Goal: Task Accomplishment & Management: Manage account settings

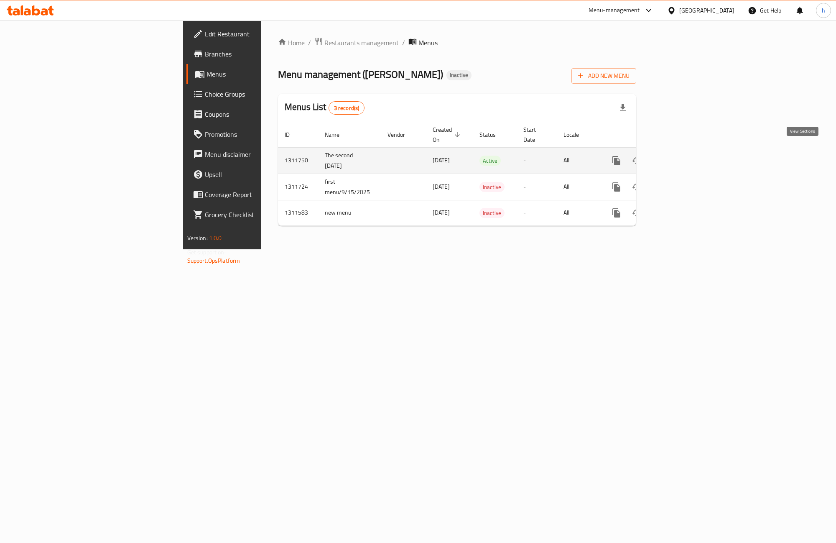
click at [682, 155] on icon "enhanced table" at bounding box center [677, 160] width 10 height 10
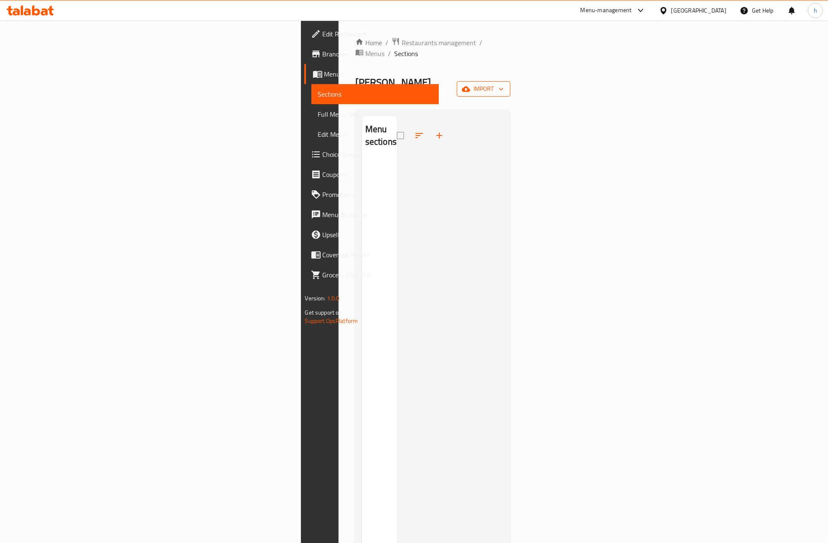
click at [470, 86] on icon "button" at bounding box center [466, 88] width 8 height 5
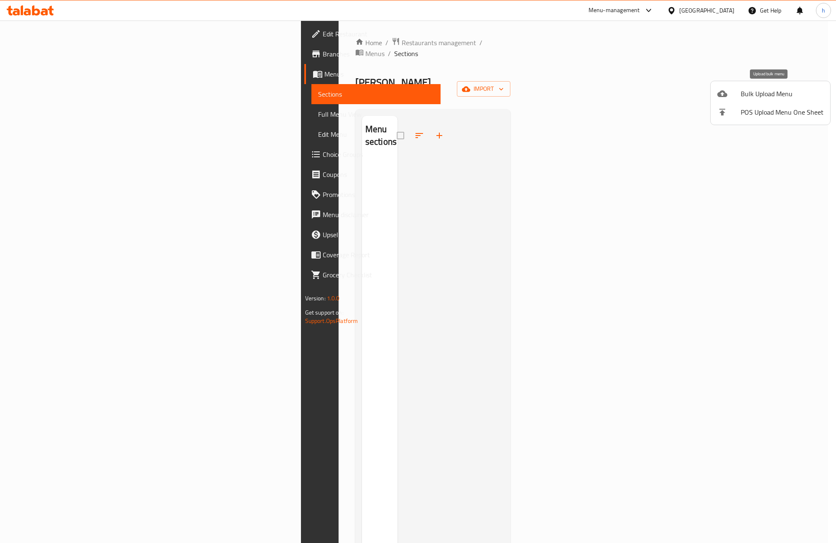
click at [762, 100] on li "Bulk Upload Menu" at bounding box center [771, 93] width 120 height 18
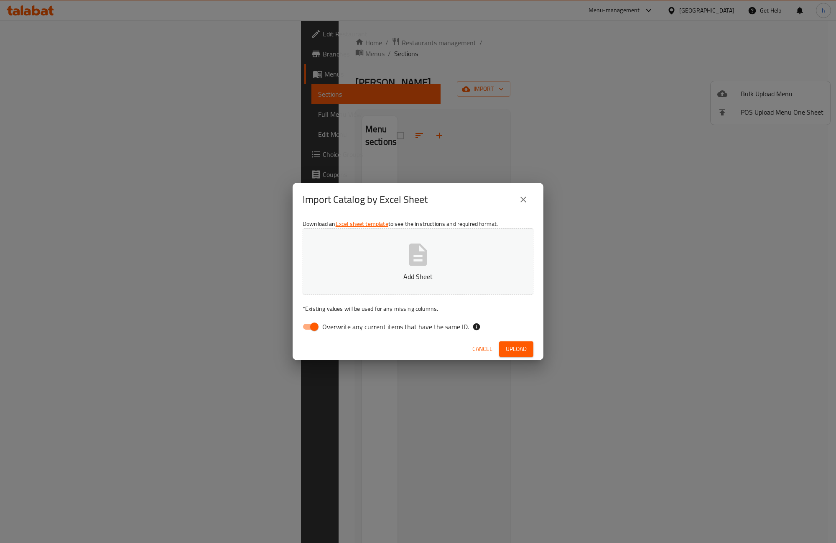
click at [313, 328] on input "Overwrite any current items that have the same ID." at bounding box center [315, 327] width 48 height 16
checkbox input "false"
click at [452, 254] on button "Add Sheet" at bounding box center [418, 261] width 231 height 66
click at [518, 354] on button "Upload" at bounding box center [516, 348] width 34 height 15
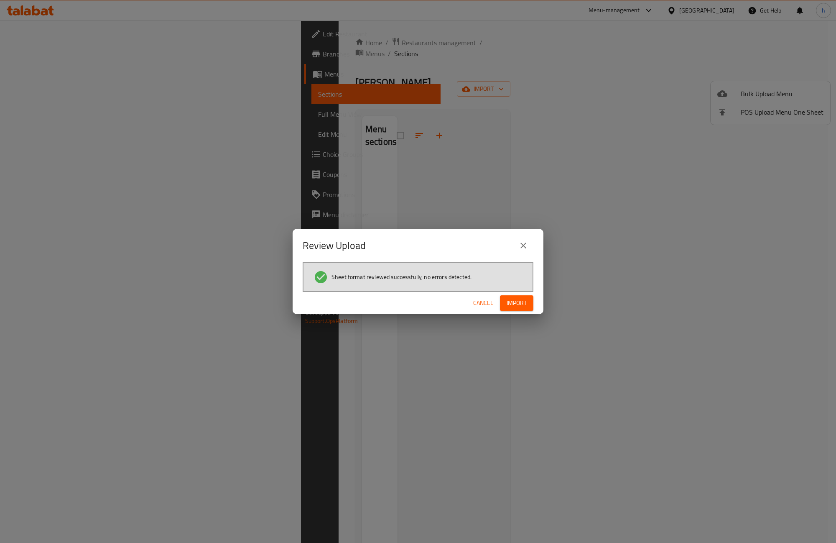
click at [521, 304] on span "Import" at bounding box center [517, 303] width 20 height 10
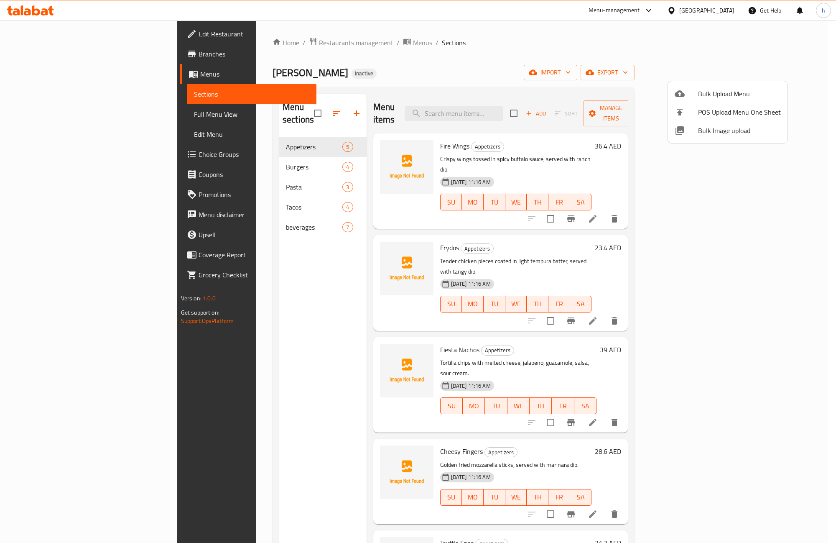
click at [201, 378] on div at bounding box center [418, 271] width 836 height 543
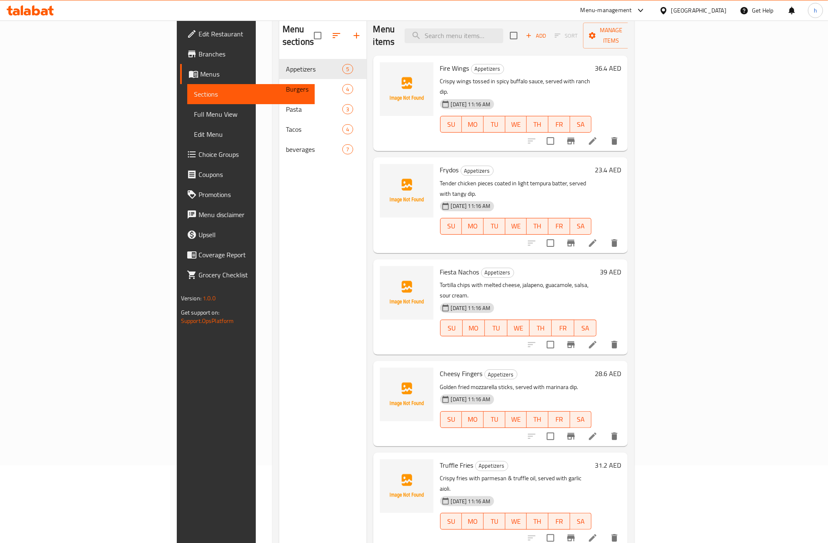
scroll to position [52, 0]
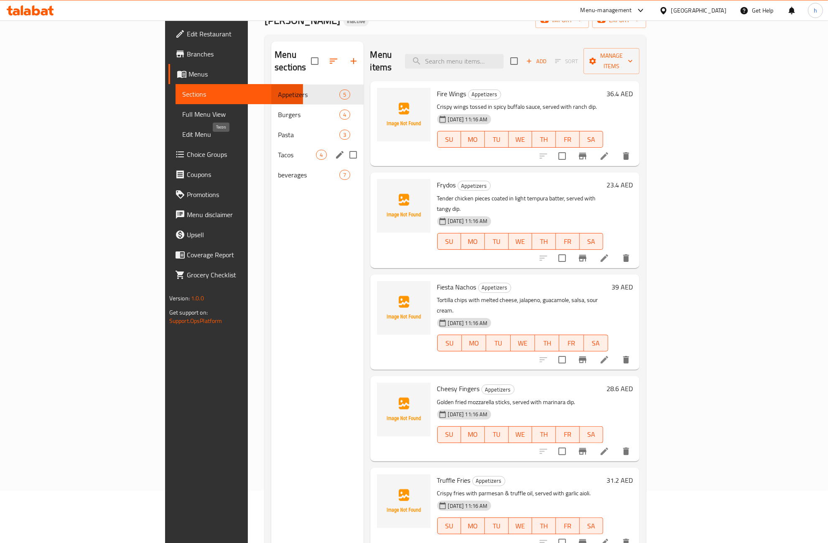
drag, startPoint x: 207, startPoint y: 143, endPoint x: 291, endPoint y: 207, distance: 106.1
click at [278, 150] on span "Tacos" at bounding box center [297, 155] width 38 height 10
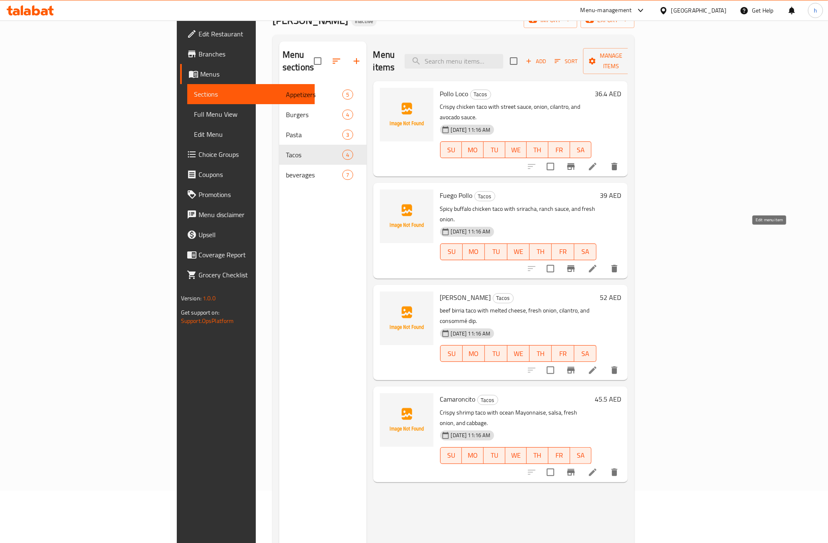
click at [598, 263] on icon at bounding box center [593, 268] width 10 height 10
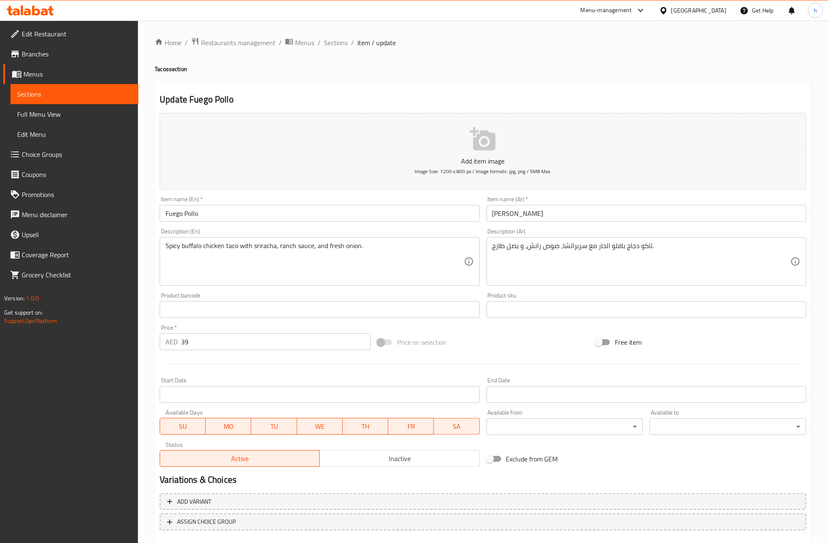
click at [72, 96] on span "Sections" at bounding box center [74, 94] width 115 height 10
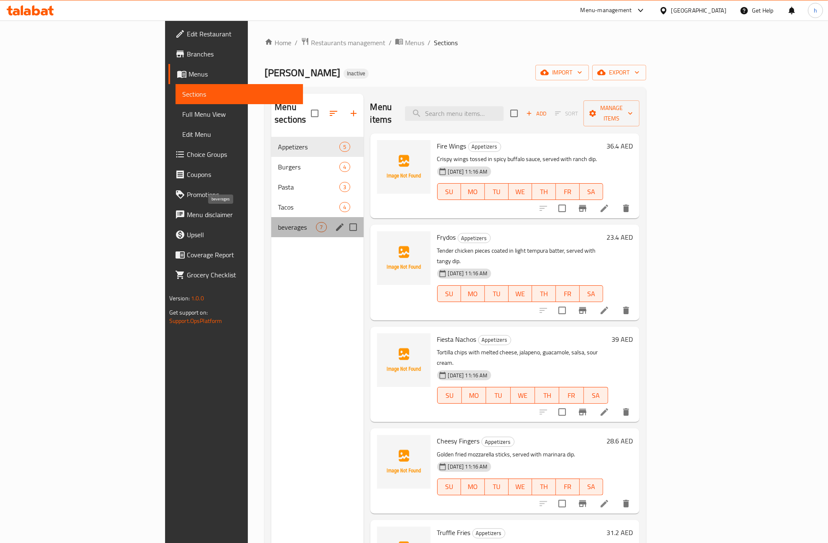
click at [278, 222] on span "beverages" at bounding box center [297, 227] width 38 height 10
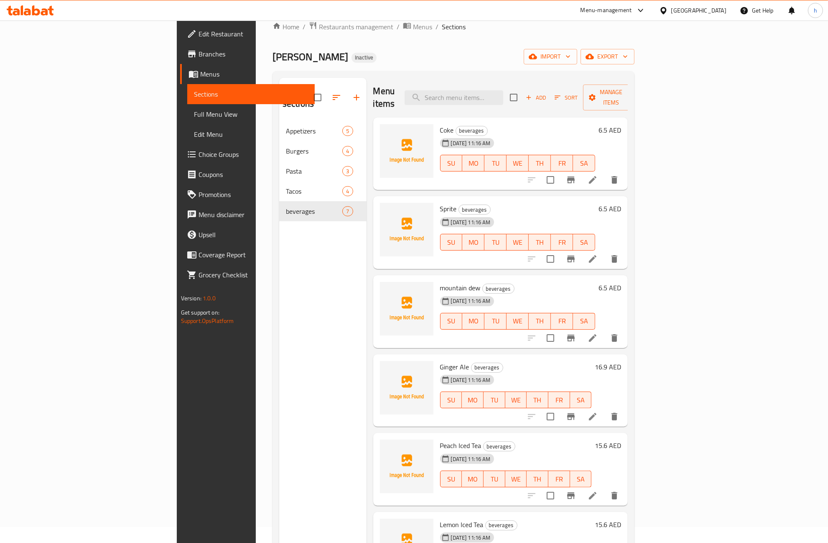
scroll to position [13, 0]
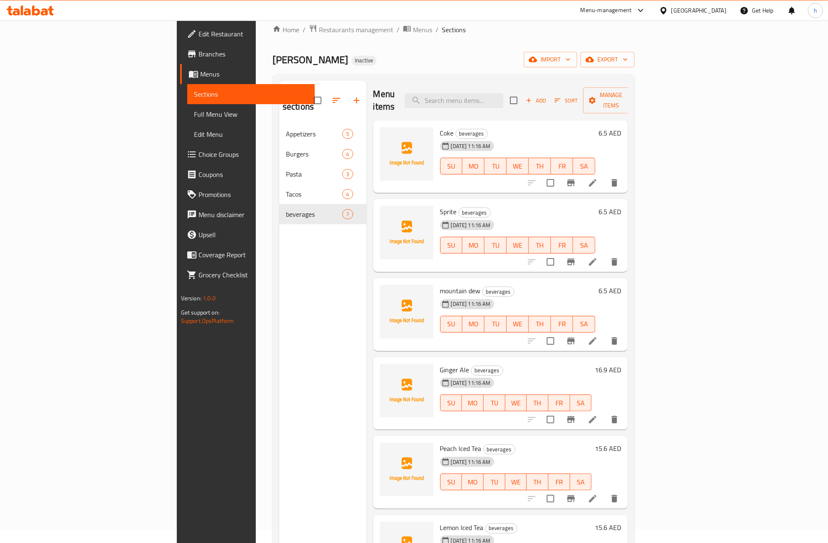
click at [194, 115] on span "Full Menu View" at bounding box center [251, 114] width 115 height 10
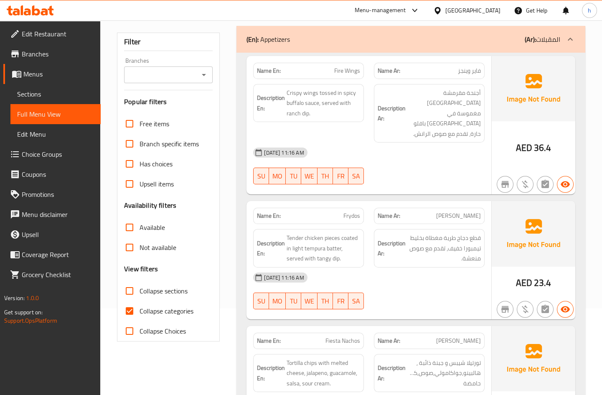
scroll to position [89, 0]
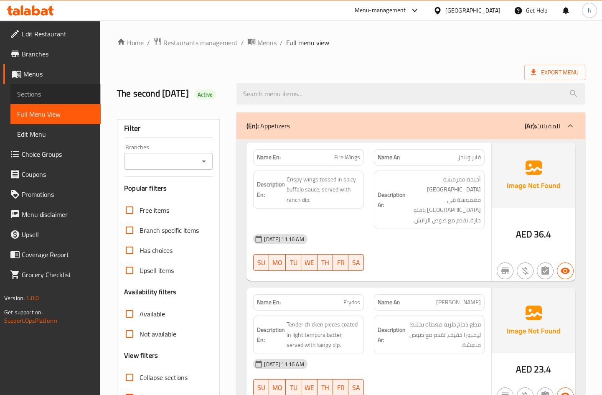
click at [41, 96] on span "Sections" at bounding box center [55, 94] width 77 height 10
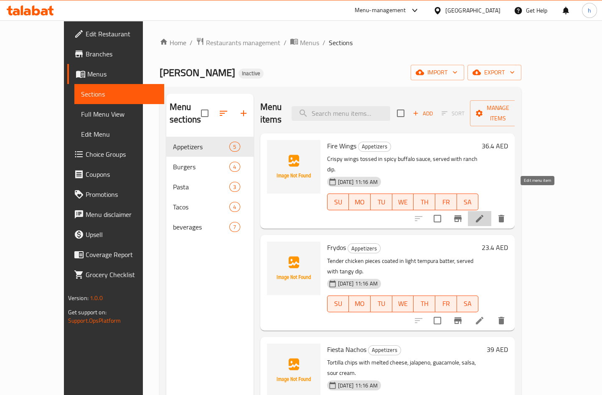
click at [485, 214] on icon at bounding box center [480, 219] width 10 height 10
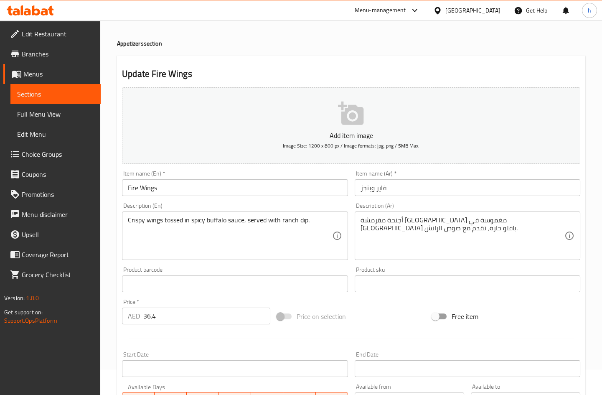
scroll to position [38, 0]
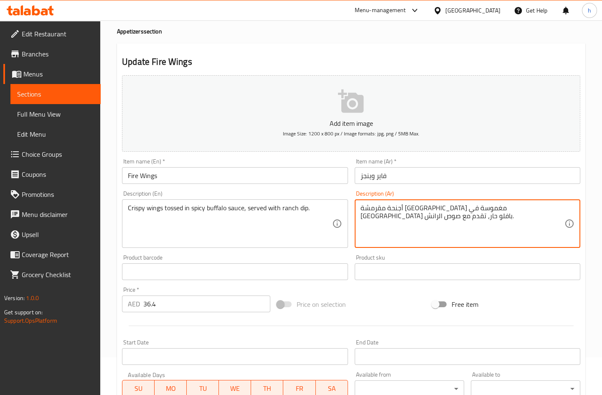
click at [367, 219] on textarea "أجنحة مقرمشة [GEOGRAPHIC_DATA] مغموسة في [GEOGRAPHIC_DATA] بافلو حار، تقدم مع ص…" at bounding box center [463, 224] width 204 height 40
type textarea "أجنحة مقرمشة [GEOGRAPHIC_DATA] مغموسة في [GEOGRAPHIC_DATA] بافلو حار، تقدم مع ص…"
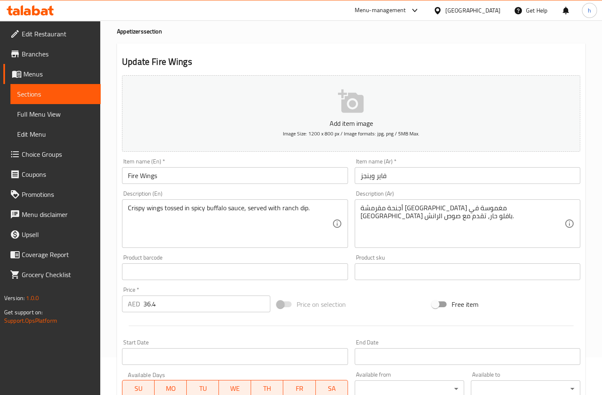
click at [348, 252] on div "Product barcode Product barcode" at bounding box center [235, 267] width 232 height 32
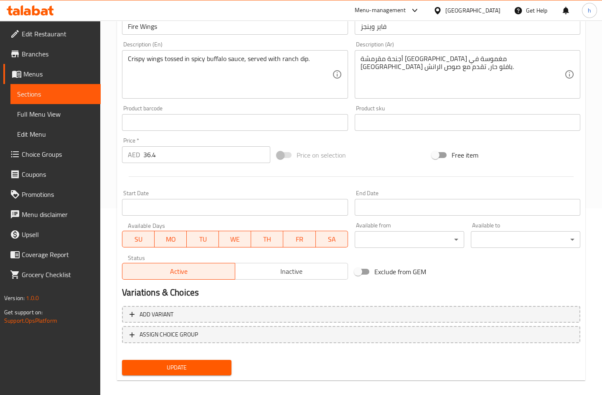
scroll to position [195, 0]
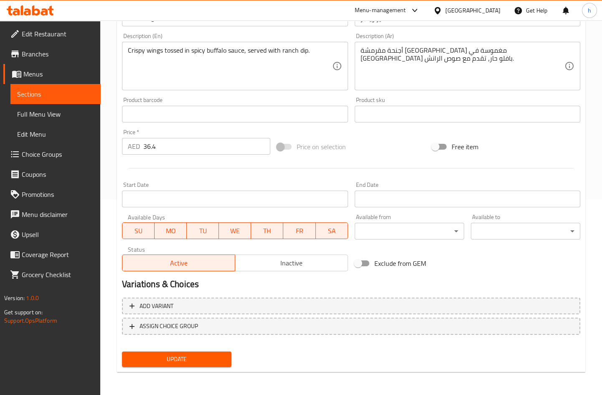
click at [179, 362] on span "Update" at bounding box center [177, 359] width 96 height 10
click at [61, 94] on span "Sections" at bounding box center [55, 94] width 77 height 10
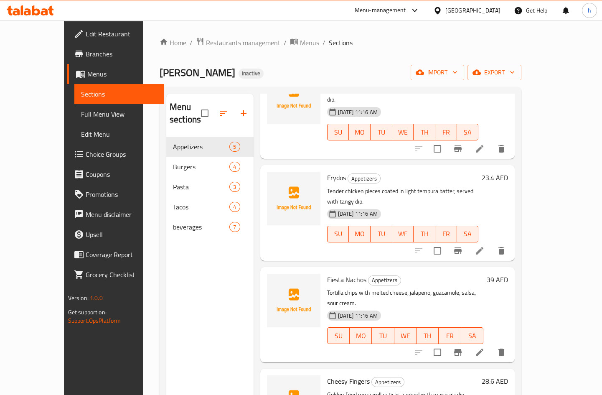
scroll to position [76, 0]
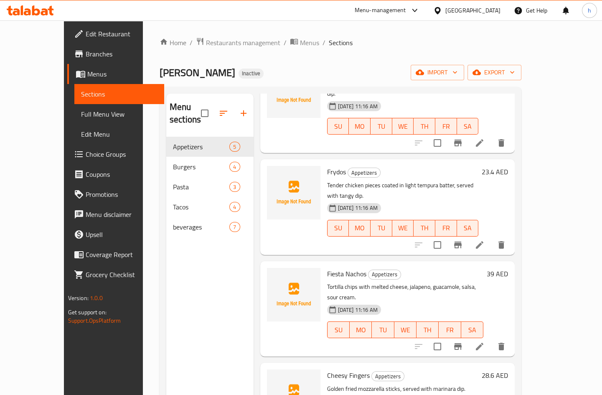
click at [485, 240] on icon at bounding box center [480, 245] width 10 height 10
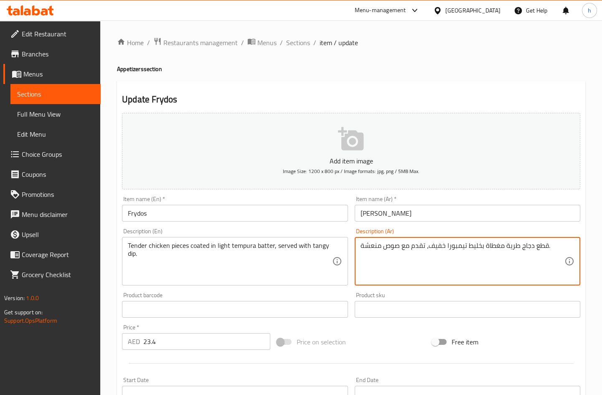
drag, startPoint x: 360, startPoint y: 246, endPoint x: 364, endPoint y: 250, distance: 5.6
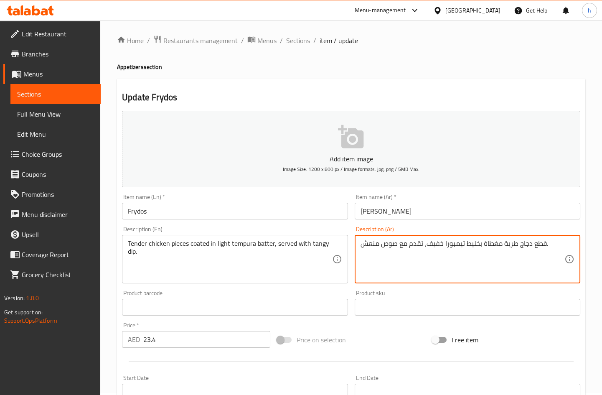
scroll to position [190, 0]
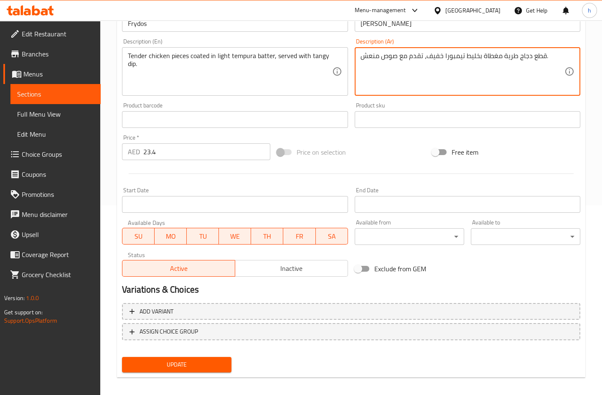
type textarea "قطع دجاج طرية مغطاة بخليط تيمبورا خفيف، تقدم مع صوص منعش."
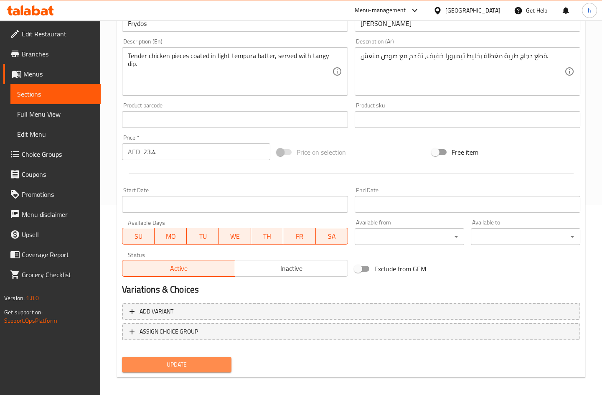
click at [179, 363] on span "Update" at bounding box center [177, 364] width 96 height 10
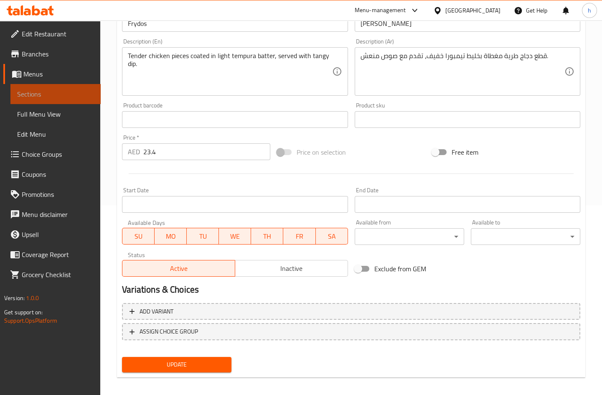
click at [48, 93] on span "Sections" at bounding box center [55, 94] width 77 height 10
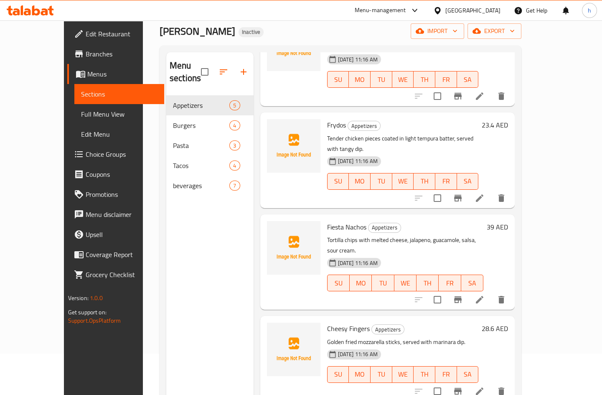
scroll to position [82, 0]
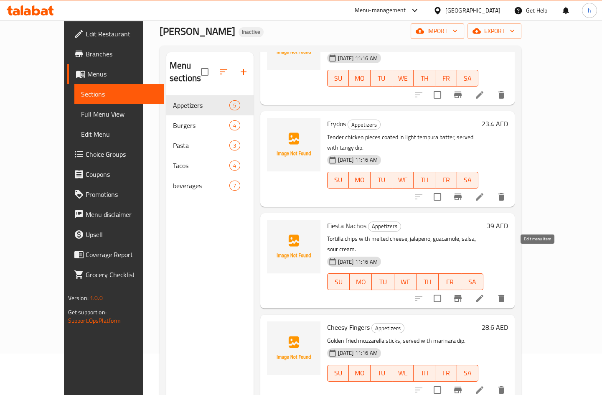
click at [485, 293] on icon at bounding box center [480, 298] width 10 height 10
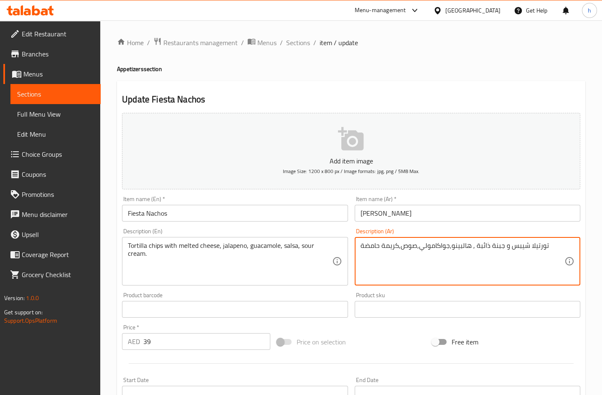
drag, startPoint x: 403, startPoint y: 245, endPoint x: 415, endPoint y: 253, distance: 15.1
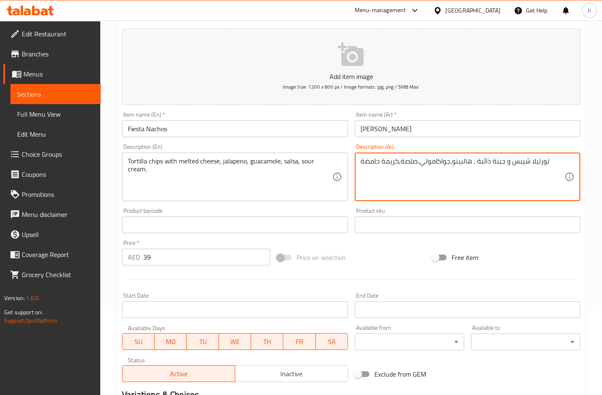
scroll to position [195, 0]
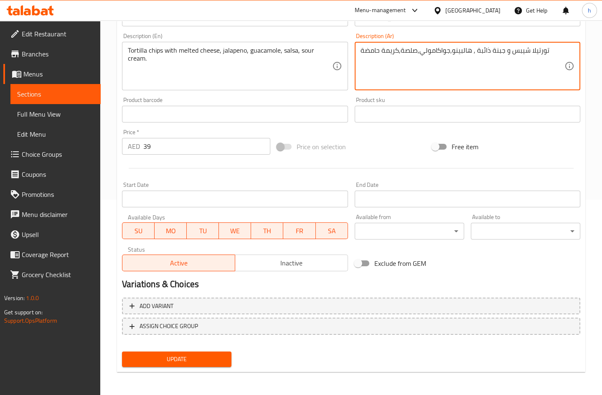
type textarea "تورتيلا شيبس و جبنة ذائبة , هالبينو,جواكامولي,صلصة,كريمة حامضة"
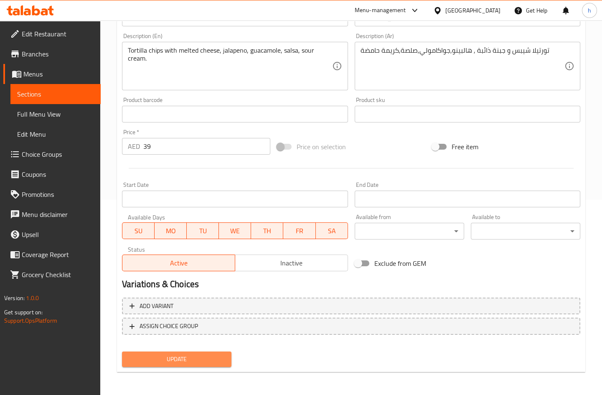
click at [173, 357] on span "Update" at bounding box center [177, 359] width 96 height 10
click at [179, 352] on button "Update" at bounding box center [177, 359] width 110 height 15
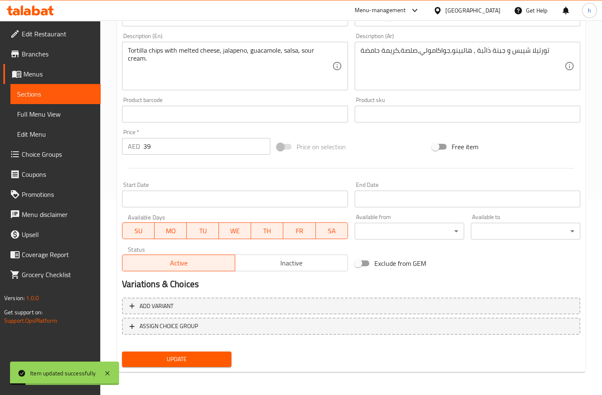
click at [46, 92] on span "Sections" at bounding box center [55, 94] width 77 height 10
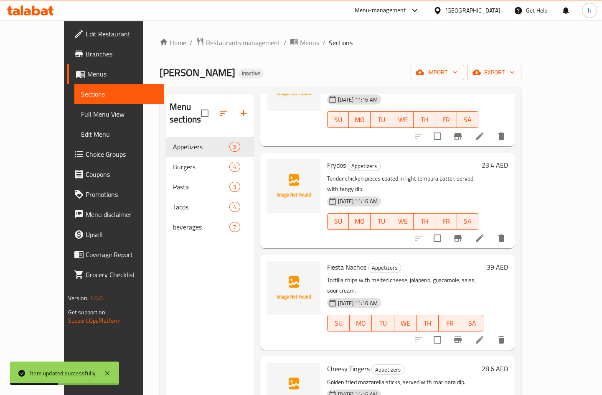
scroll to position [117, 0]
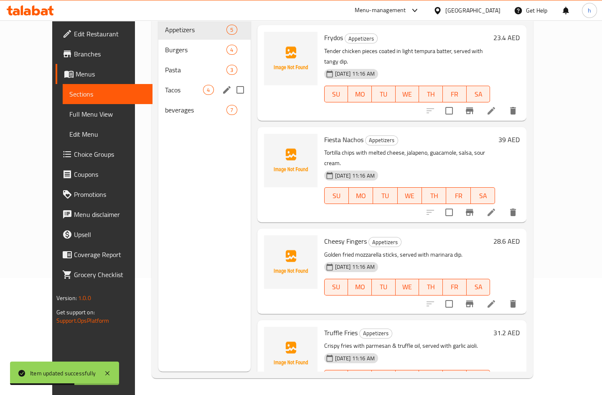
click at [171, 82] on div "Tacos 4" at bounding box center [204, 90] width 92 height 20
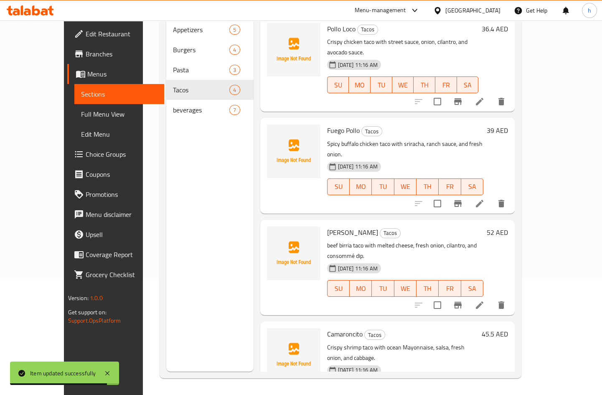
click at [485, 300] on icon at bounding box center [480, 305] width 10 height 10
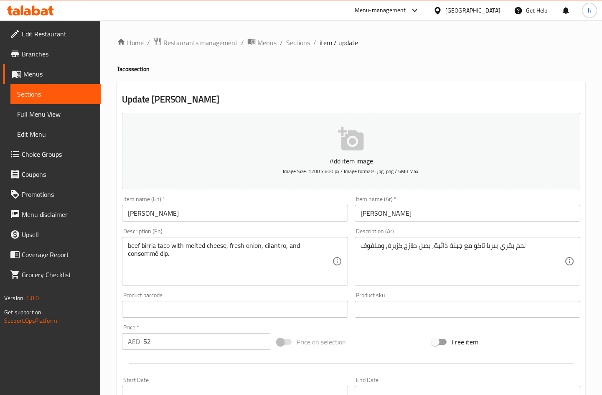
drag, startPoint x: 359, startPoint y: 245, endPoint x: 382, endPoint y: 250, distance: 23.9
click at [382, 250] on div "لحم بقري بيريا تاكو مع جبنة ذائبة, بصل طازج,كزبرة, وملفوف Description (Ar)" at bounding box center [468, 261] width 226 height 48
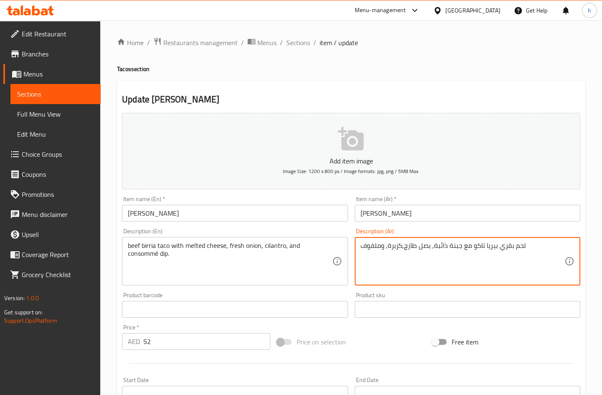
drag, startPoint x: 382, startPoint y: 245, endPoint x: 375, endPoint y: 247, distance: 8.3
click at [374, 247] on textarea "لحم بقري بيريا تاكو مع جبنة ذائبة, بصل طازج,كزبرة, وملفوف" at bounding box center [463, 262] width 204 height 40
drag, startPoint x: 384, startPoint y: 246, endPoint x: 360, endPoint y: 250, distance: 24.2
click at [361, 250] on textarea "لحم بقري بيريا تاكو مع جبنة ذائبة, بصل طازج,كزبرة, وملفوف" at bounding box center [463, 262] width 204 height 40
click at [359, 247] on div "لحم بقري بيريا تاكو مع جبنة ذائبة, بصل طازج,كزبرة, و كونس Description (Ar)" at bounding box center [468, 261] width 226 height 48
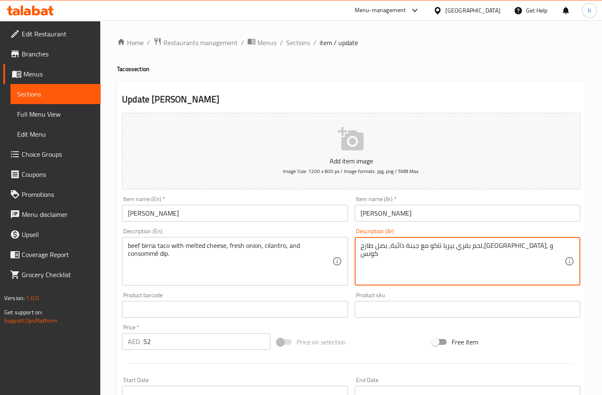
click at [363, 248] on textarea "لحم بقري بيريا تاكو مع جبنة ذائبة, بصل طازج,كزبرة, و كونس" at bounding box center [463, 262] width 204 height 40
click at [378, 248] on textarea "لحم بقري بيريا تاكو مع جبنة ذائبة, بصل طازج,كزبرة, و كونس" at bounding box center [463, 262] width 204 height 40
click at [362, 248] on textarea "لحم بقري بيريا تاكو مع جبنة ذائبة, بصل طازج,كزبرة, و كونس" at bounding box center [463, 262] width 204 height 40
drag, startPoint x: 362, startPoint y: 247, endPoint x: 377, endPoint y: 251, distance: 15.9
click at [377, 251] on textarea "لحم بقري بيريا تاكو مع جبنة ذائبة, بصل طازج,كزبرة, و كونس" at bounding box center [463, 262] width 204 height 40
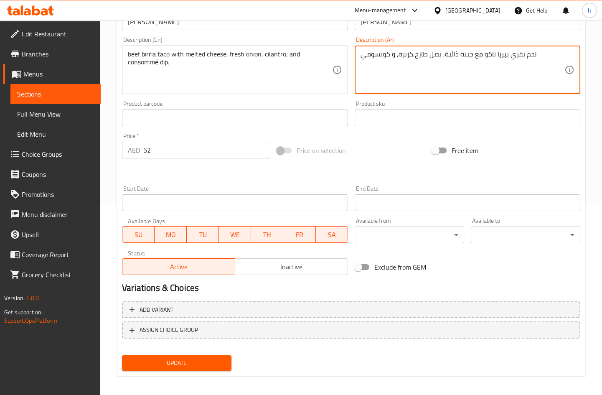
scroll to position [195, 0]
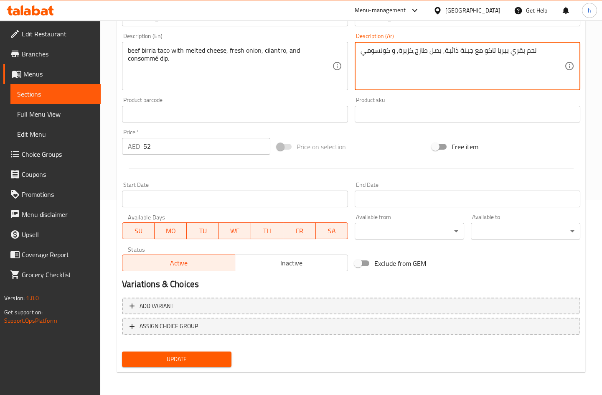
type textarea "لحم بقري بيريا تاكو مع جبنة ذائبة, بصل طازج,كزبرة, و كونسومي"
click at [185, 358] on span "Update" at bounding box center [177, 359] width 96 height 10
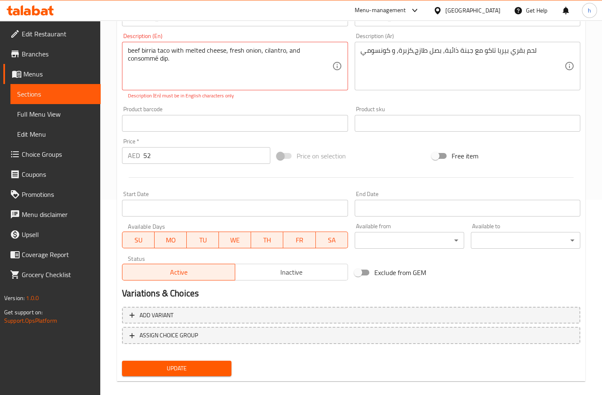
click at [107, 95] on div "Home / Restaurants management / Menus / Sections / item / update Tacos section …" at bounding box center [351, 114] width 502 height 579
click at [111, 114] on div "Home / Restaurants management / Menus / Sections / item / update Tacos section …" at bounding box center [351, 114] width 502 height 579
click at [173, 369] on span "Update" at bounding box center [177, 368] width 96 height 10
click at [177, 59] on textarea "beef birria taco with melted cheese, fresh onion, cilantro, and consommé dip." at bounding box center [230, 66] width 204 height 40
type textarea "beef birria taco with melted cheese, fresh onion, cilantro, and consommé dip."
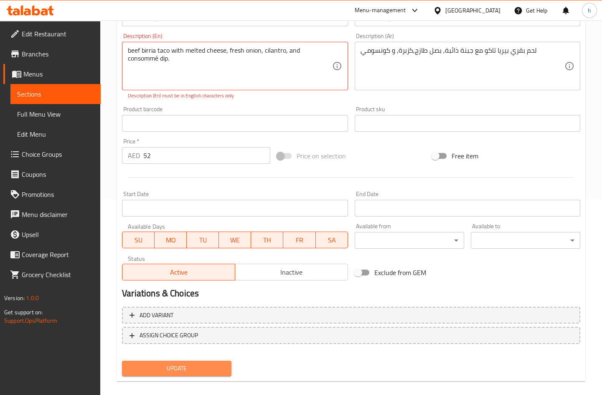
click at [188, 371] on span "Update" at bounding box center [177, 368] width 96 height 10
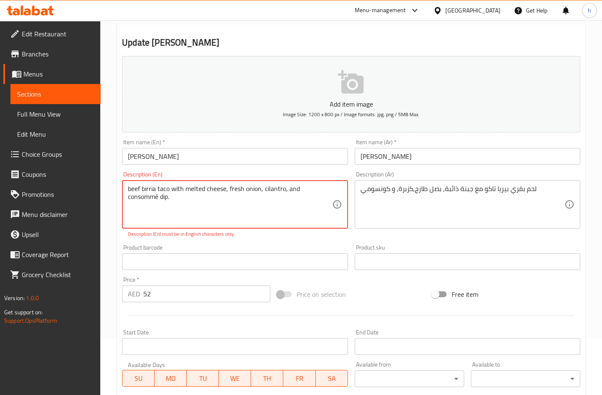
scroll to position [43, 0]
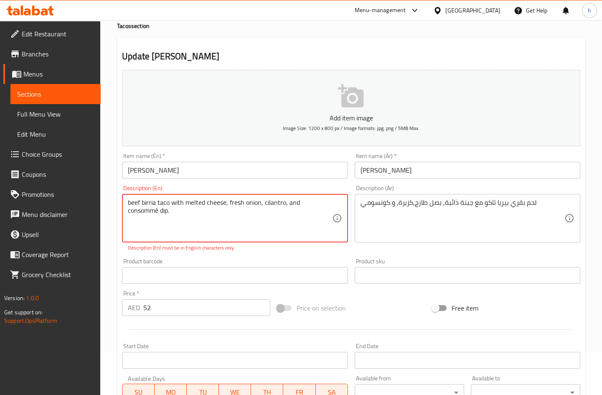
click at [188, 214] on textarea "beef birria taco with melted cheese, fresh onion, cilantro, and consommé dip." at bounding box center [230, 219] width 204 height 40
click at [184, 201] on textarea "beef birria taco with melted cheese, fresh onion, cilantro, and consommé dip." at bounding box center [230, 219] width 204 height 40
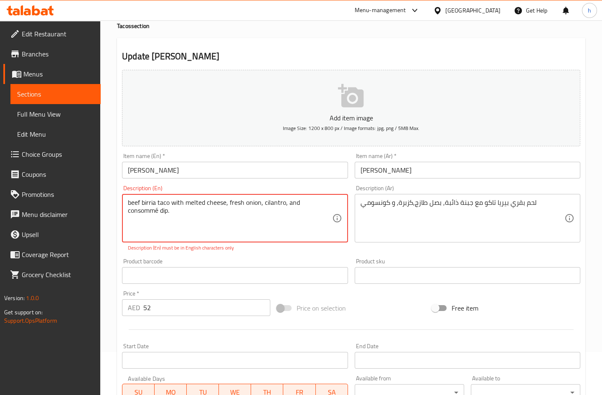
click at [184, 201] on textarea "beef birria taco with melted cheese, fresh onion, cilantro, and consommé dip." at bounding box center [230, 219] width 204 height 40
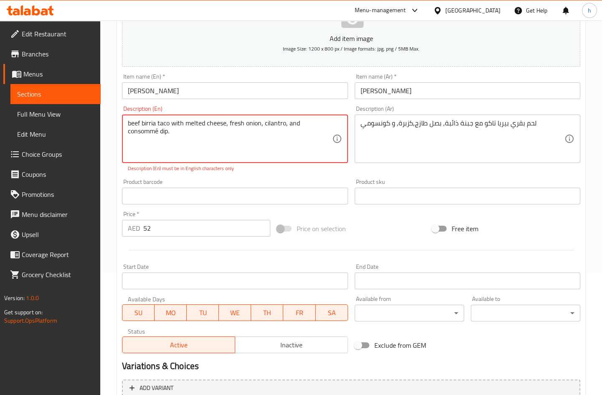
scroll to position [204, 0]
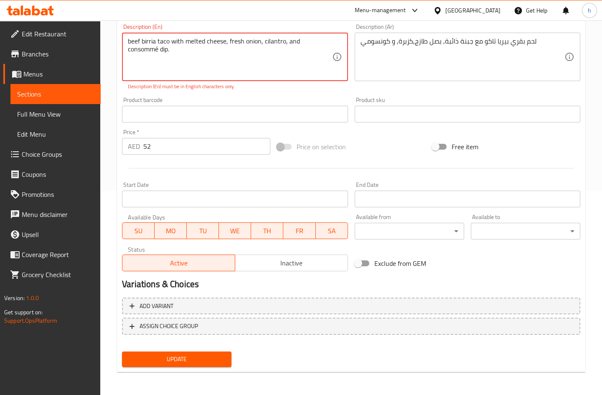
click at [176, 355] on span "Update" at bounding box center [177, 359] width 96 height 10
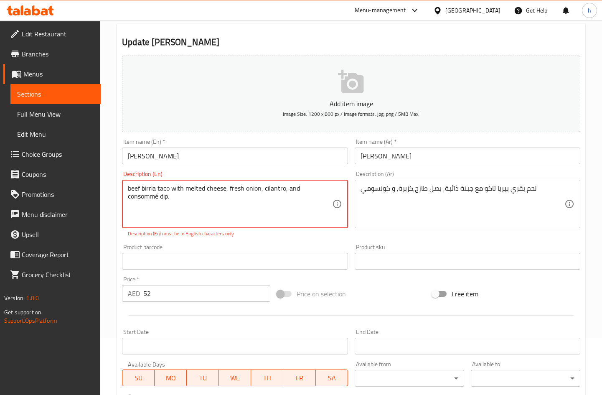
scroll to position [52, 0]
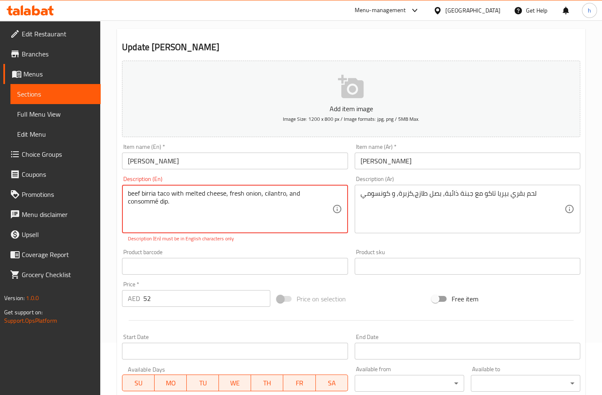
click at [186, 207] on textarea "beef birria taco with melted cheese, fresh onion, cilantro, and consommé dip." at bounding box center [230, 209] width 204 height 40
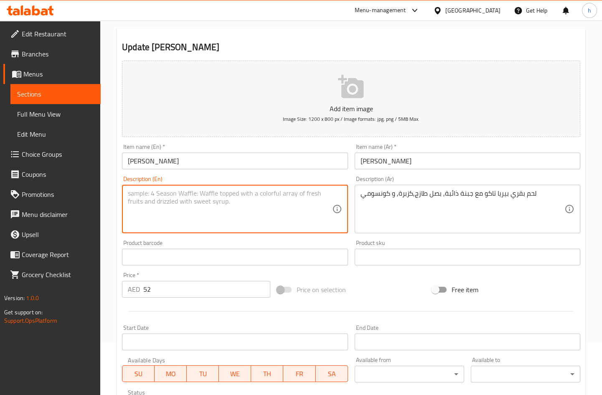
click at [108, 201] on div "Home / Restaurants management / Menus / Sections / item / update Tacos section …" at bounding box center [351, 253] width 502 height 570
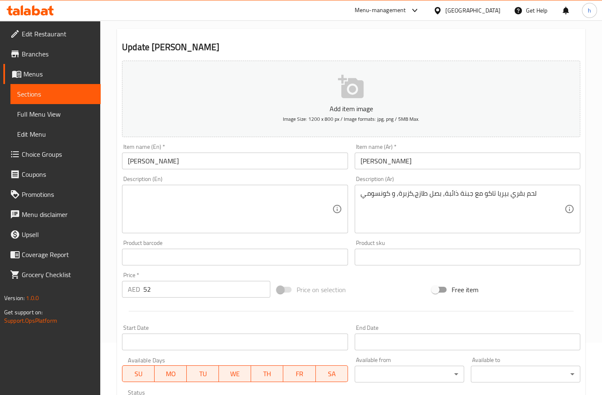
click at [170, 198] on textarea at bounding box center [230, 209] width 204 height 40
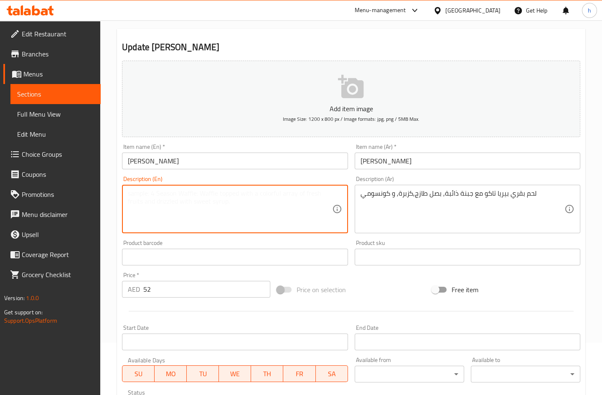
paste textarea "beef birria taco with melted cheese, fresh onion, cilantro, and consommé dip."
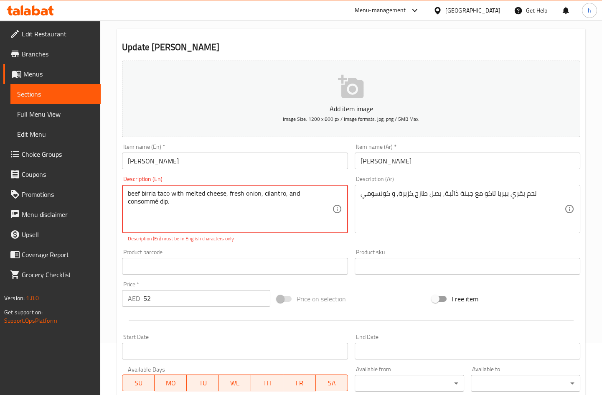
type textarea "beef birria taco with melted cheese, fresh onion, cilantro, and consommé dip."
click at [110, 223] on div "Home / Restaurants management / Menus / Sections / item / update Tacos section …" at bounding box center [351, 257] width 502 height 579
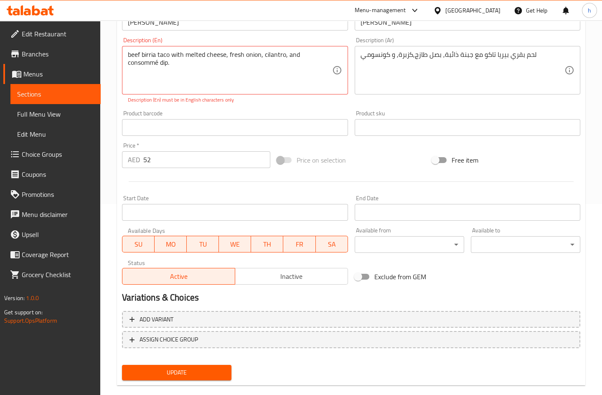
scroll to position [204, 0]
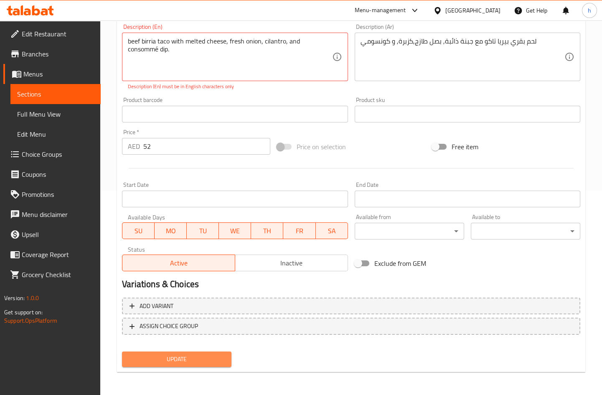
click at [156, 365] on button "Update" at bounding box center [177, 359] width 110 height 15
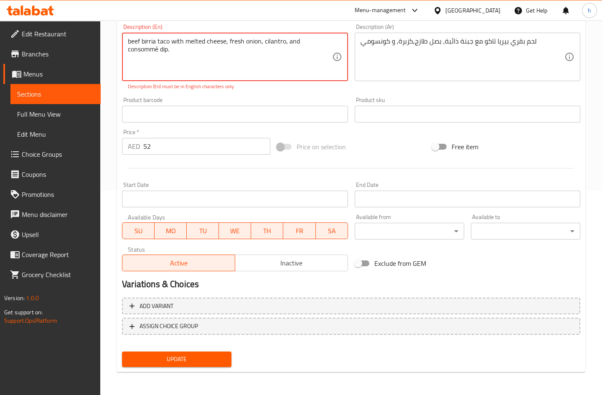
click at [153, 353] on button "Update" at bounding box center [177, 359] width 110 height 15
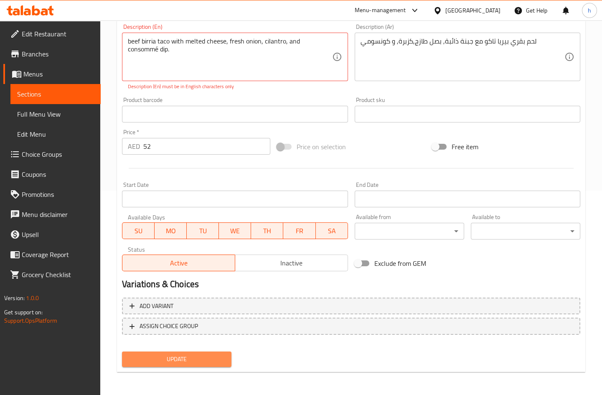
click at [153, 353] on button "Update" at bounding box center [177, 359] width 110 height 15
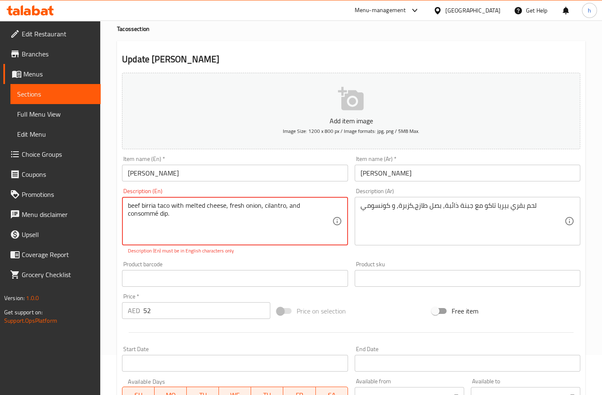
scroll to position [0, 0]
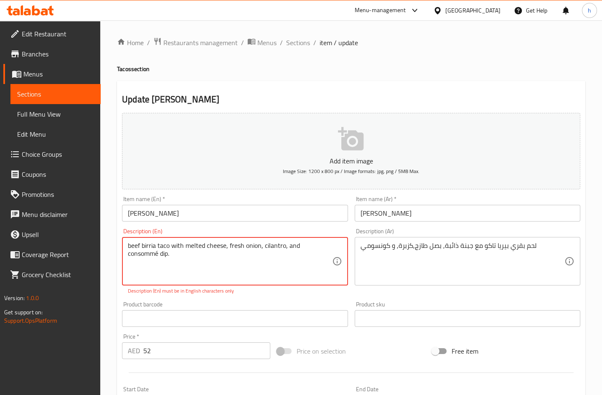
click at [203, 259] on textarea "beef birria taco with melted cheese, fresh onion, cilantro, and consommé dip." at bounding box center [230, 262] width 204 height 40
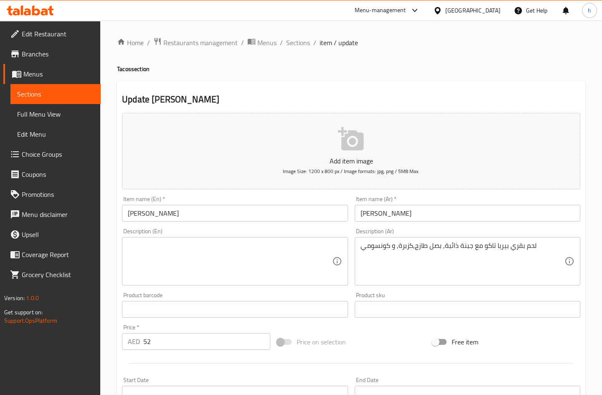
click at [162, 261] on textarea at bounding box center [230, 262] width 204 height 40
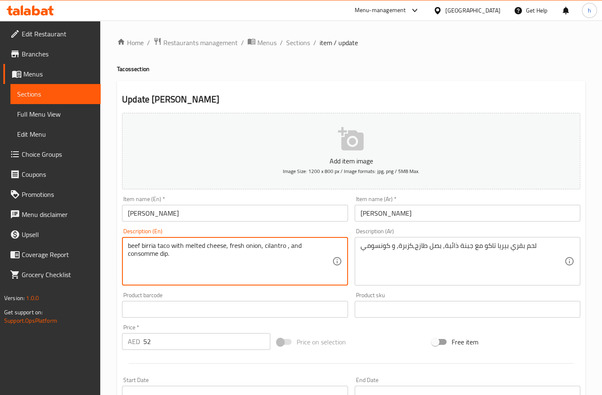
click at [110, 231] on div "Home / Restaurants management / Menus / Sections / item / update Tacos section …" at bounding box center [351, 305] width 502 height 570
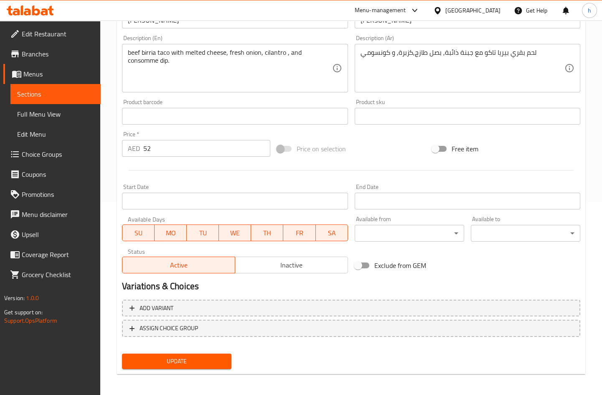
scroll to position [195, 0]
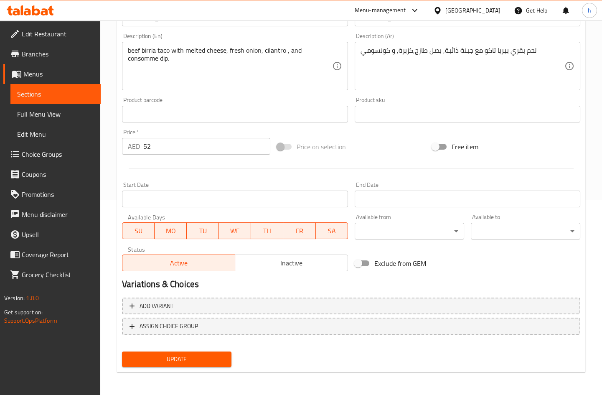
click at [171, 359] on span "Update" at bounding box center [177, 359] width 96 height 10
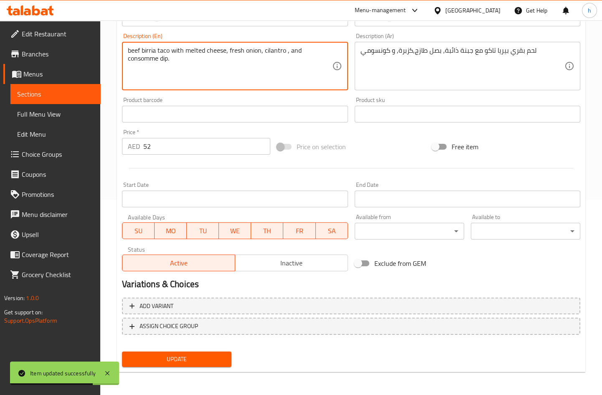
click at [142, 61] on textarea "beef birria taco with melted cheese, fresh onion, cilantro , and consomme dip." at bounding box center [230, 66] width 204 height 40
paste textarea "é"
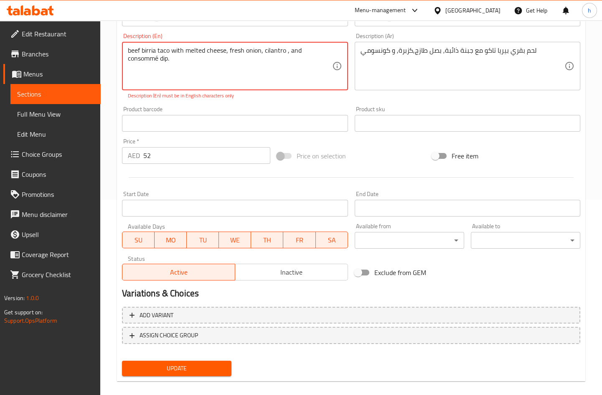
type textarea "beef birria taco with melted cheese, fresh onion, cilantro , and consommé dip."
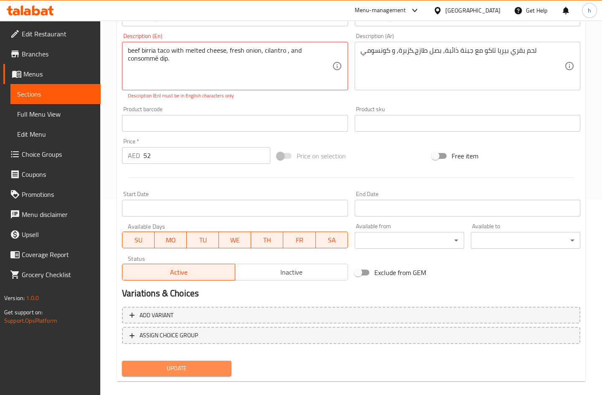
click at [188, 367] on span "Update" at bounding box center [177, 368] width 96 height 10
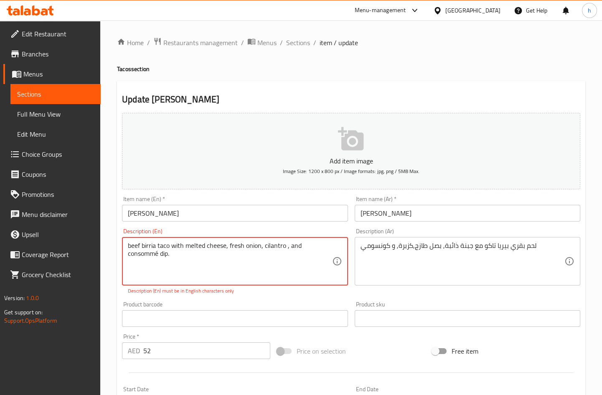
scroll to position [0, 0]
click at [31, 94] on span "Sections" at bounding box center [55, 94] width 77 height 10
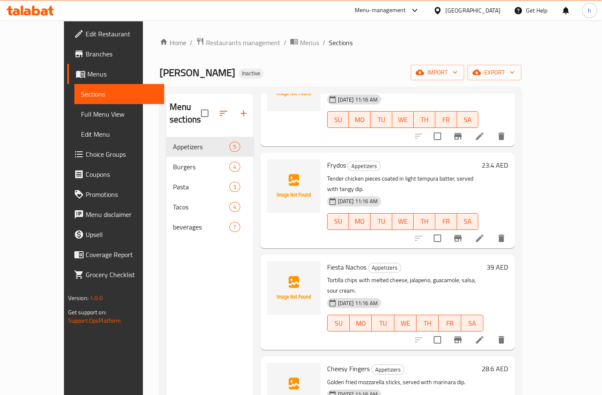
scroll to position [117, 0]
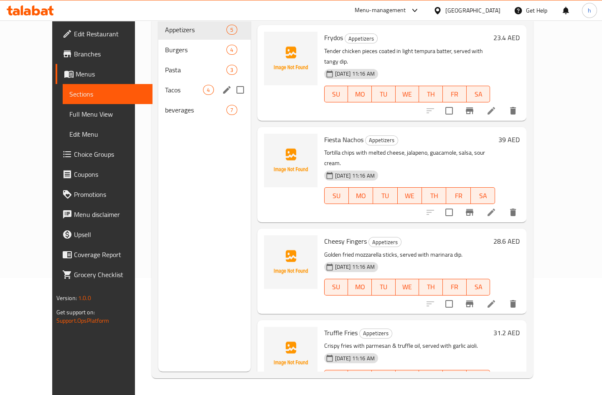
click at [165, 85] on span "Tacos" at bounding box center [184, 90] width 38 height 10
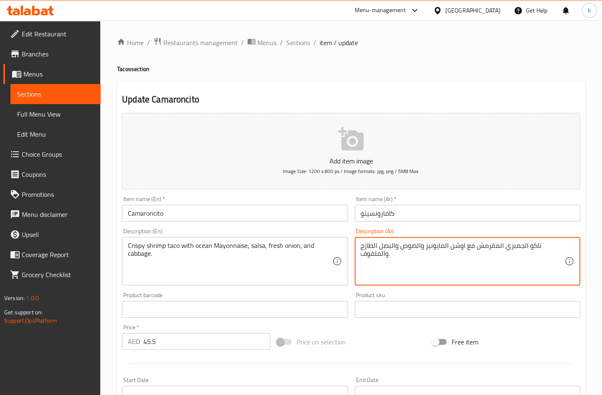
drag, startPoint x: 402, startPoint y: 247, endPoint x: 415, endPoint y: 247, distance: 13.8
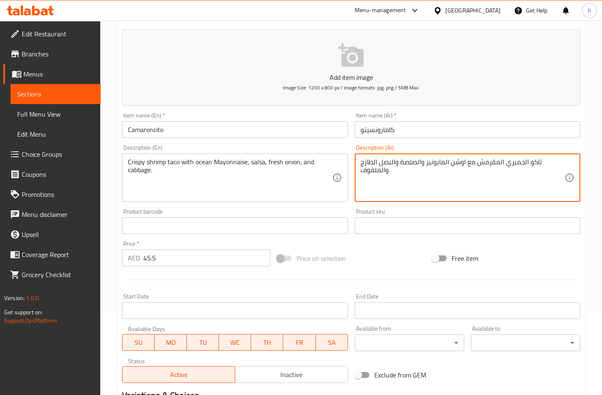
scroll to position [195, 0]
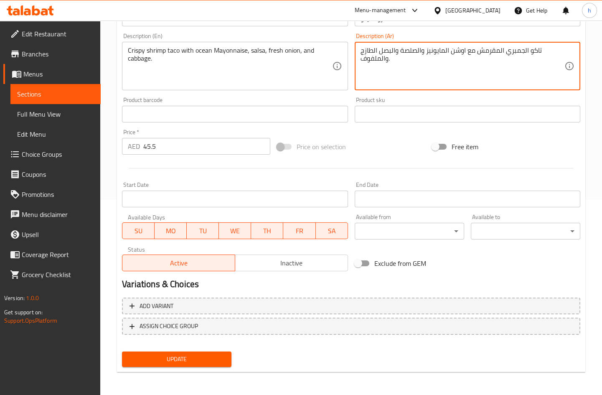
type textarea "تاكو الجمبري المقرمش مع اوشن المايونيز والصلصة والبصل الطازج والملفوف."
click at [163, 359] on span "Update" at bounding box center [177, 359] width 96 height 10
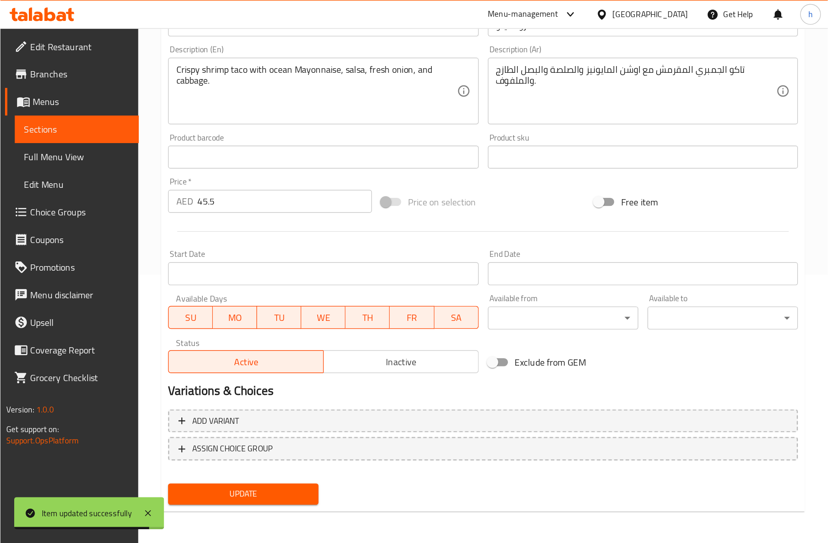
scroll to position [46, 0]
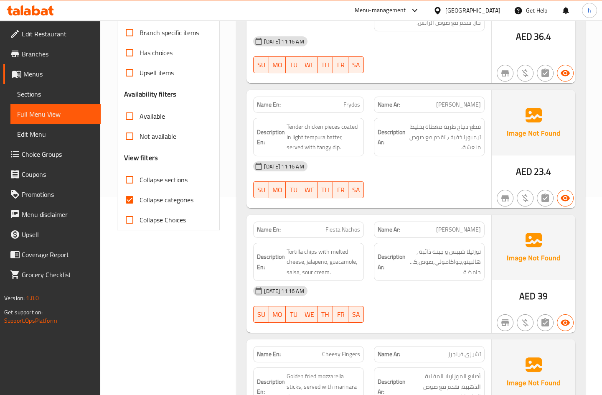
scroll to position [228, 0]
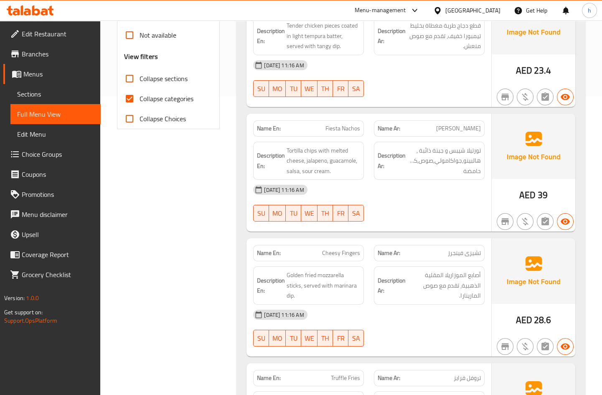
scroll to position [304, 0]
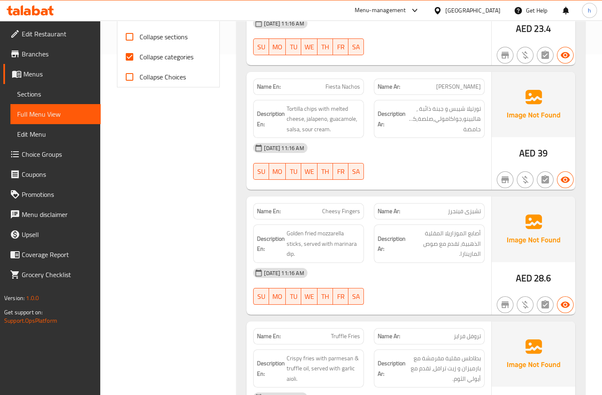
scroll to position [342, 0]
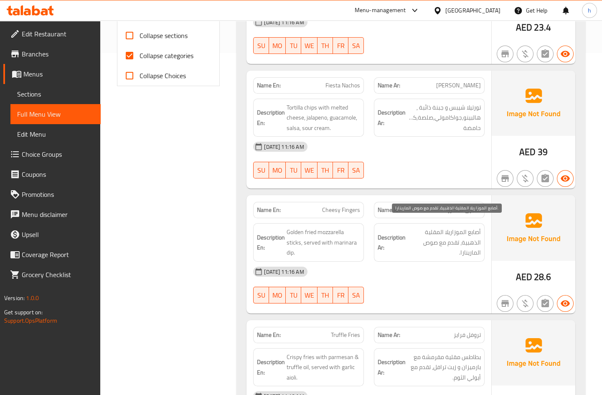
click at [462, 243] on span "أصابع الموزاريلا المقلية الذهبية، تقدم مع صوص المارينارا." at bounding box center [445, 242] width 74 height 31
click at [441, 265] on div "[DATE] 11:16 AM" at bounding box center [369, 272] width 242 height 20
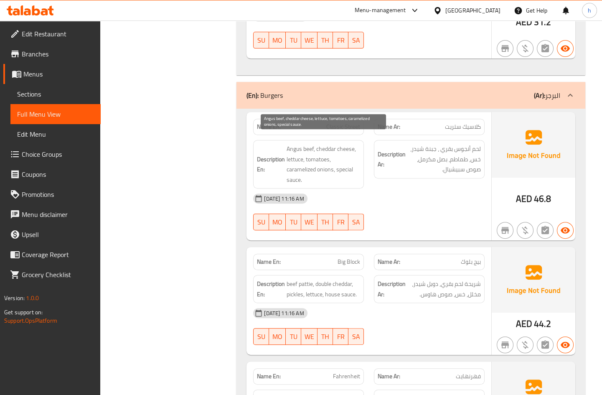
scroll to position [722, 0]
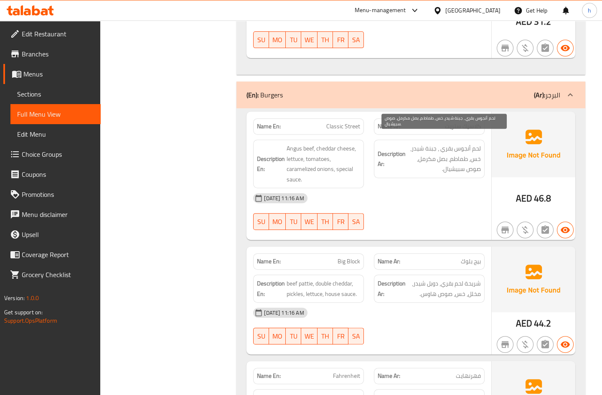
click at [468, 143] on span "لحم أنجوس بقري ، جبنة شيدر، خس، طماطم، بصل مكرمل، صوص سبيشيال." at bounding box center [445, 158] width 74 height 31
click at [441, 143] on span "لحم أنجوس بقري ، جبنة شيدر، خس، طماطم، بصل مكرمل، صوص سبيشيال." at bounding box center [445, 158] width 74 height 31
click at [474, 155] on span "لحم أنجوس بقري ، جبنة شيدر، خس، طماطم، بصل مكرمل، صوص سبيشيال." at bounding box center [445, 158] width 74 height 31
click at [457, 154] on span "لحم أنجوس بقري ، جبنة شيدر، خس، طماطم، بصل مكرمل، صوص سبيشيال." at bounding box center [445, 158] width 74 height 31
click at [433, 155] on span "لحم أنجوس بقري ، جبنة شيدر، خس، طماطم، بصل مكرمل، صوص سبيشيال." at bounding box center [445, 158] width 74 height 31
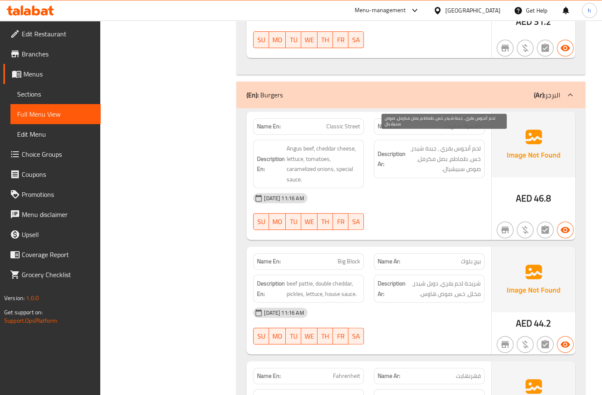
click at [472, 163] on span "لحم أنجوس بقري ، جبنة شيدر، خس، طماطم، بصل مكرمل، صوص سبيشيال." at bounding box center [445, 158] width 74 height 31
click at [456, 164] on span "لحم أنجوس بقري ، جبنة شيدر، خس، طماطم، بصل مكرمل، صوص سبيشيال." at bounding box center [445, 158] width 74 height 31
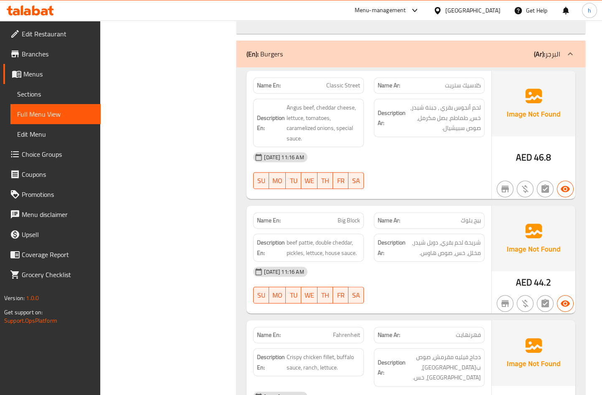
scroll to position [836, 0]
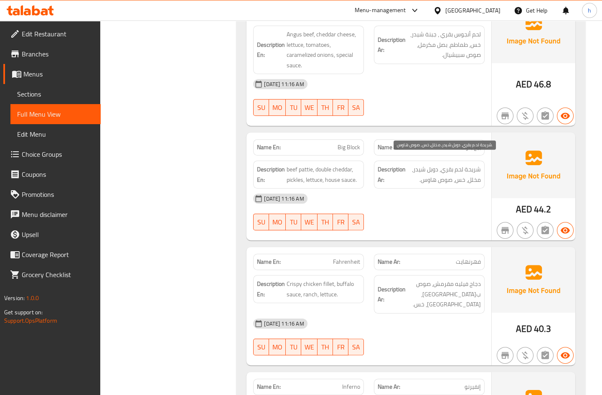
click at [444, 166] on span "شريحة لحم بقري، دوبل شيدر، مخلل، خس، صوص هاوس." at bounding box center [445, 174] width 74 height 20
click at [416, 164] on span "شريحة لحم بقري، دوبل شيدر، مخلل، خس، صوص هاوس." at bounding box center [445, 174] width 74 height 20
click at [473, 177] on div "Description Ar: شريحة لحم بقري، دوبل شيدر، مخلل، خس، صوص هاوس." at bounding box center [429, 175] width 111 height 28
click at [455, 176] on div "Description Ar: شريحة لحم بقري، دوبل شيدر، مخلل، خس، صوص هاوس." at bounding box center [429, 175] width 111 height 28
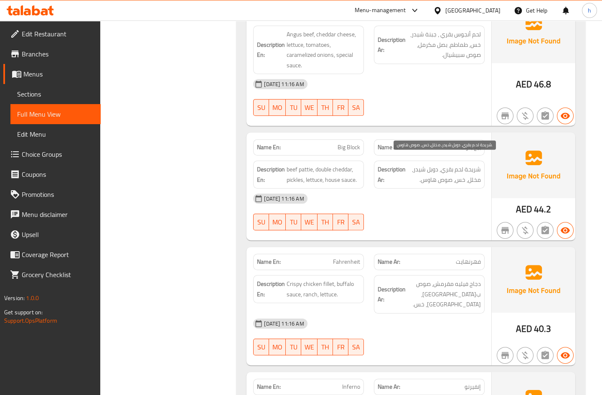
click at [443, 173] on span "شريحة لحم بقري، دوبل شيدر، مخلل، خس، صوص هاوس." at bounding box center [445, 174] width 74 height 20
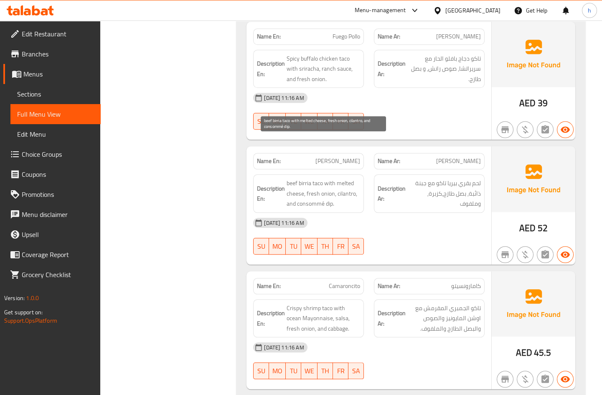
scroll to position [1900, 0]
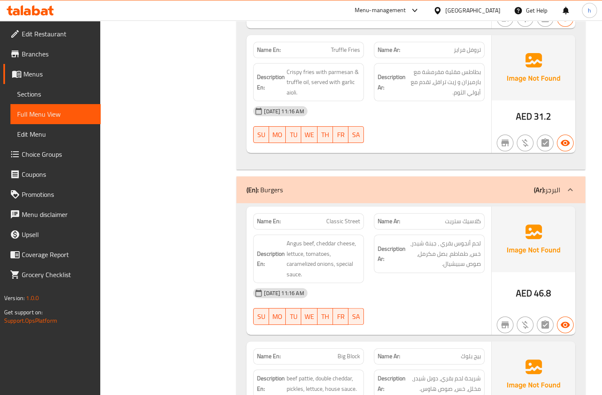
scroll to position [532, 0]
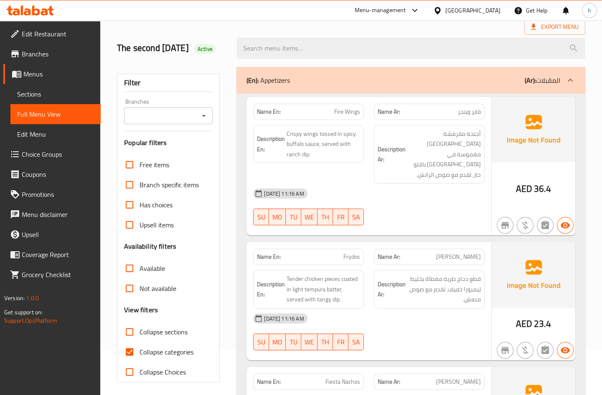
scroll to position [152, 0]
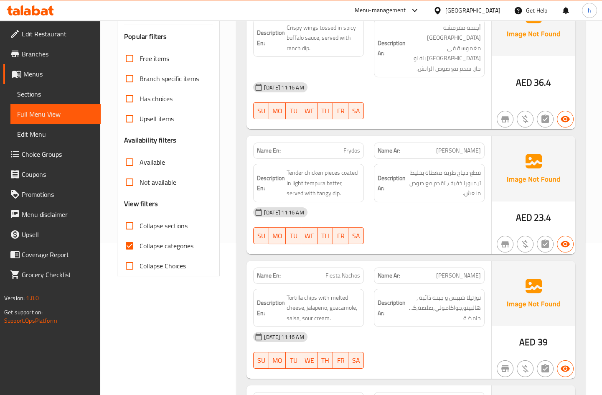
drag, startPoint x: 145, startPoint y: 258, endPoint x: 170, endPoint y: 245, distance: 27.5
click at [146, 251] on span "Collapse categories" at bounding box center [167, 246] width 54 height 10
click at [140, 256] on input "Collapse categories" at bounding box center [130, 246] width 20 height 20
checkbox input "false"
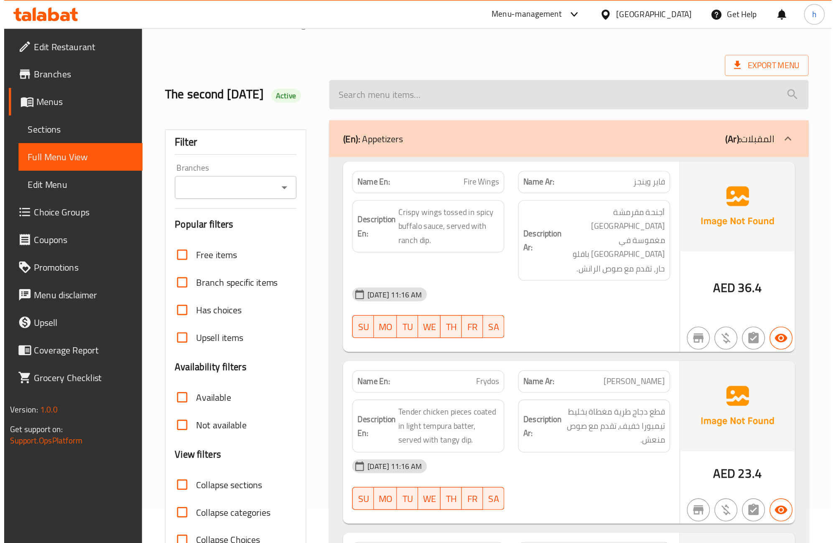
scroll to position [0, 0]
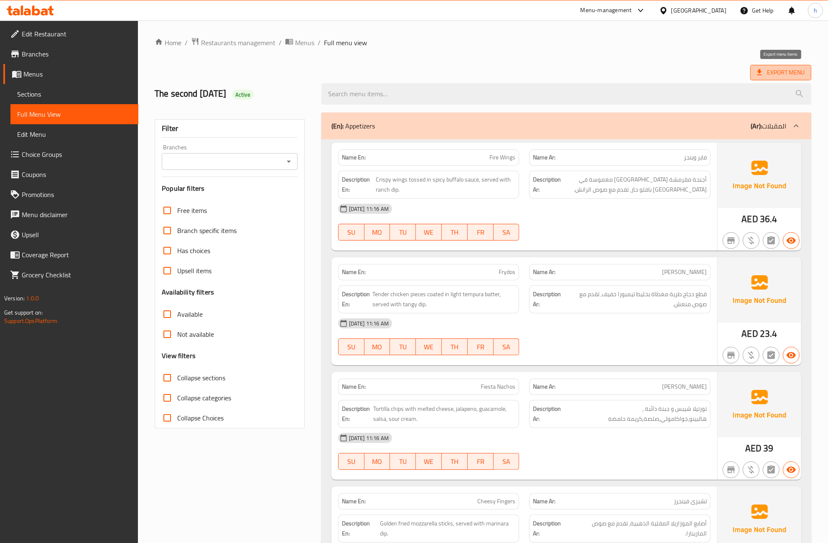
click at [602, 70] on span "Export Menu" at bounding box center [781, 72] width 48 height 10
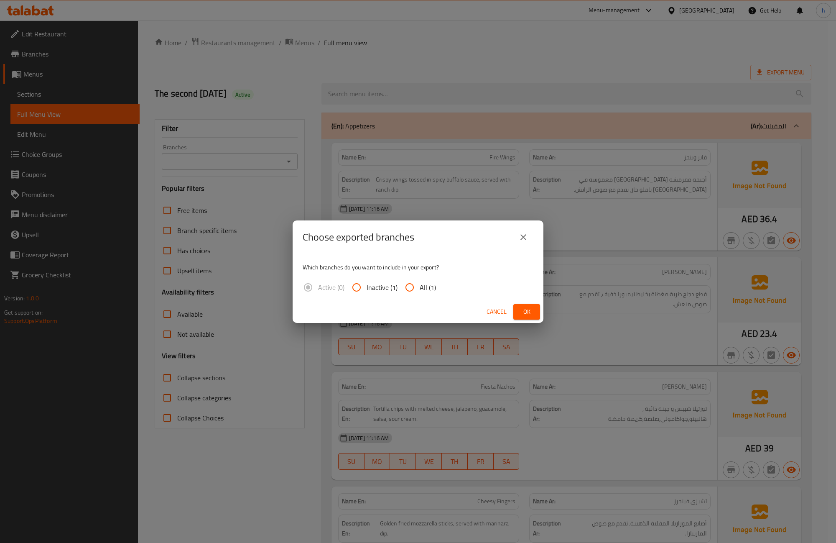
click at [408, 287] on input "All (1)" at bounding box center [410, 287] width 20 height 20
radio input "true"
click at [526, 312] on span "Ok" at bounding box center [526, 311] width 13 height 10
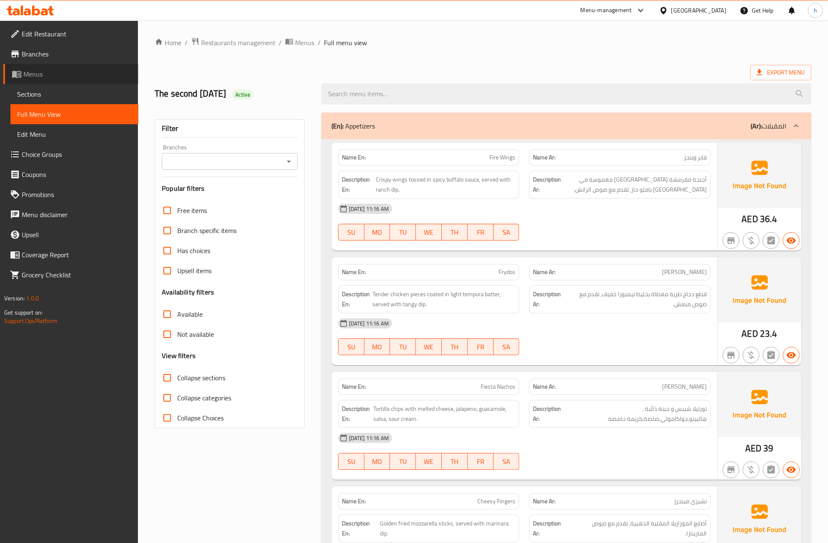
click at [24, 74] on span "Menus" at bounding box center [77, 74] width 108 height 10
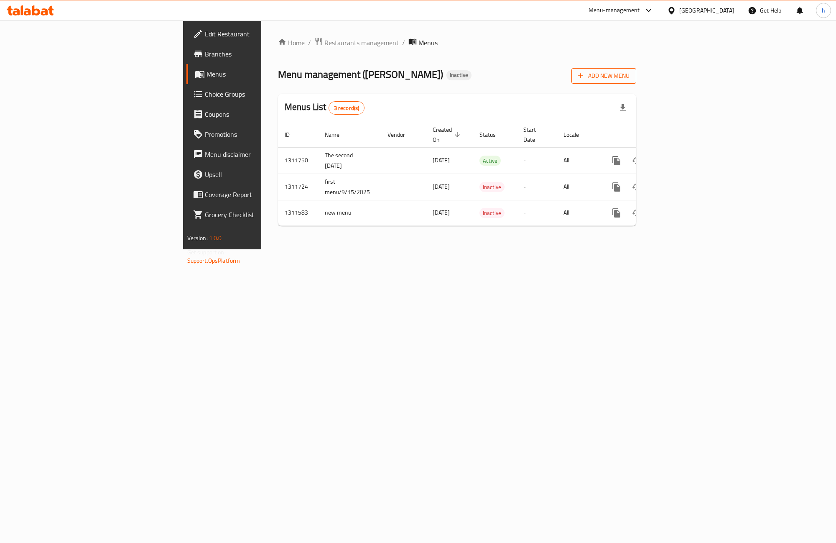
click at [602, 77] on span "Add New Menu" at bounding box center [603, 76] width 51 height 10
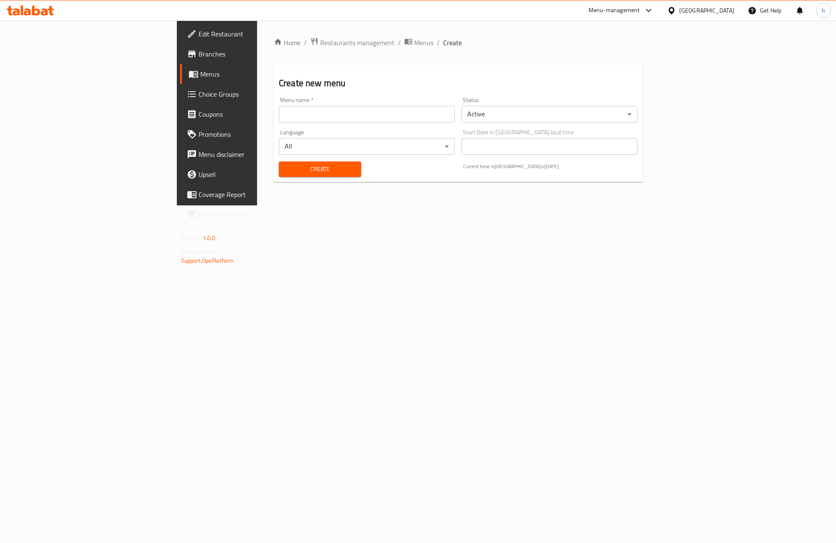
click at [279, 117] on input "text" at bounding box center [367, 114] width 176 height 17
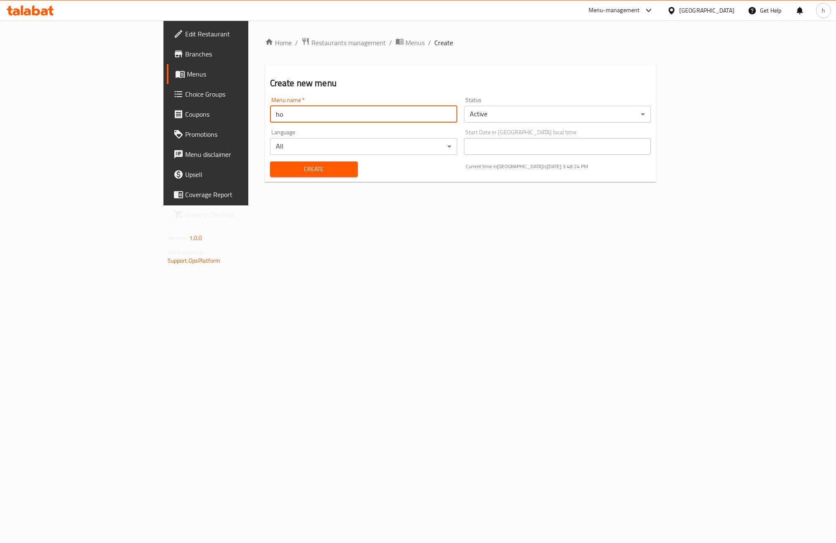
type input "h"
type input "l"
drag, startPoint x: 197, startPoint y: 114, endPoint x: 143, endPoint y: 120, distance: 54.7
click at [248, 120] on div "Home / Restaurants management / Menus / Create Create new menu Menu name   * th…" at bounding box center [460, 112] width 425 height 185
paste input "i change section sides/appetizers into beverages"
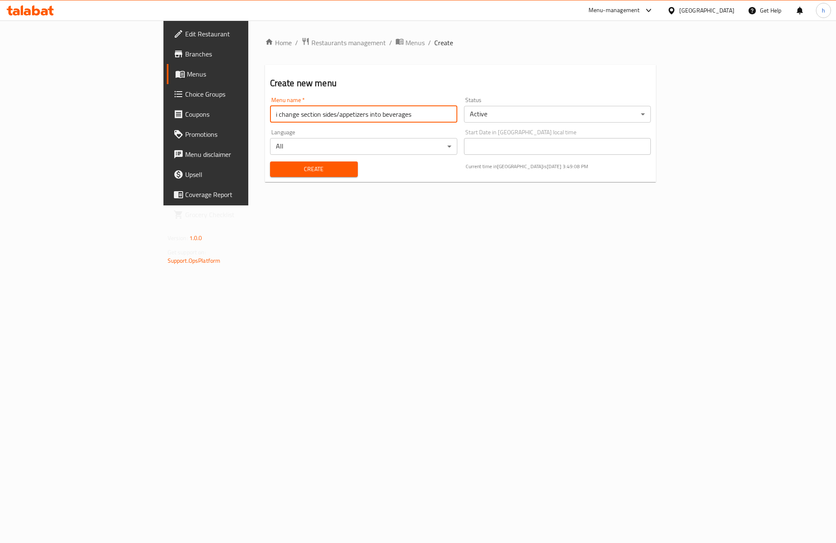
click at [270, 114] on input "i change section sides/appetizers into beverages" at bounding box center [363, 114] width 187 height 17
paste input "the third"
type input "the third"
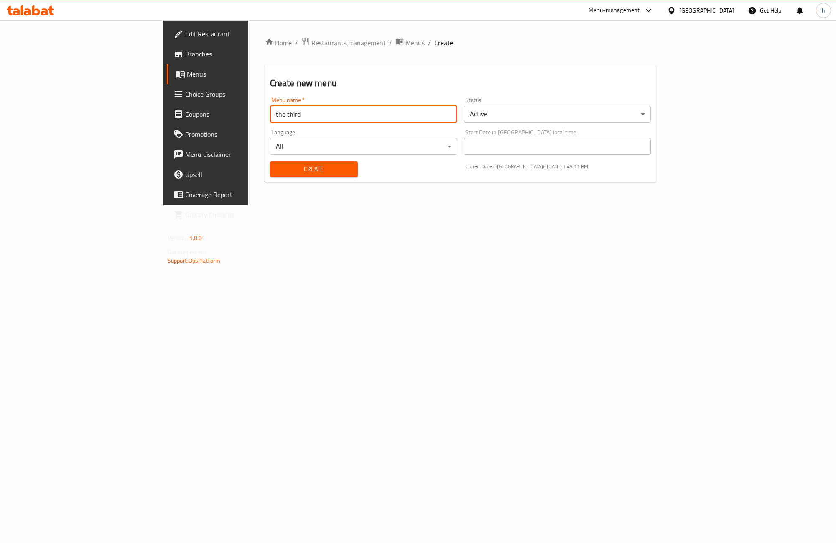
click at [277, 169] on span "Create" at bounding box center [314, 169] width 74 height 10
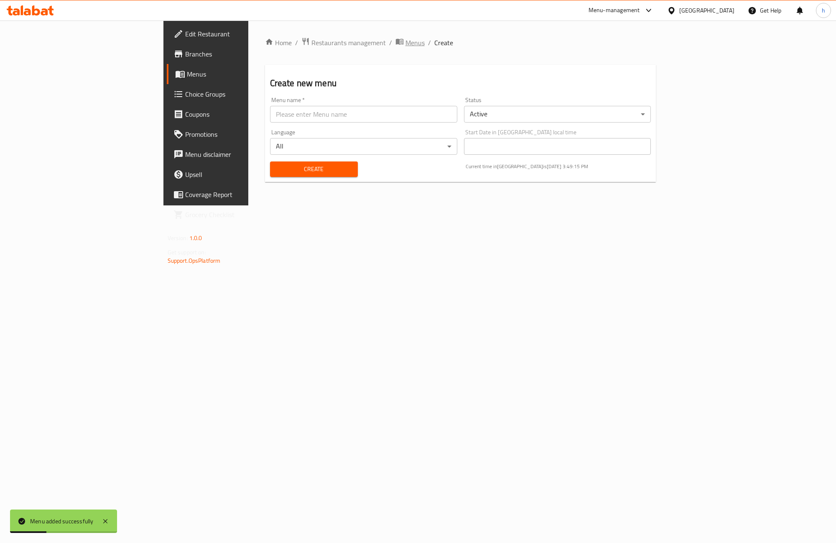
click at [405, 41] on span "Menus" at bounding box center [414, 43] width 19 height 10
